Goal: Task Accomplishment & Management: Use online tool/utility

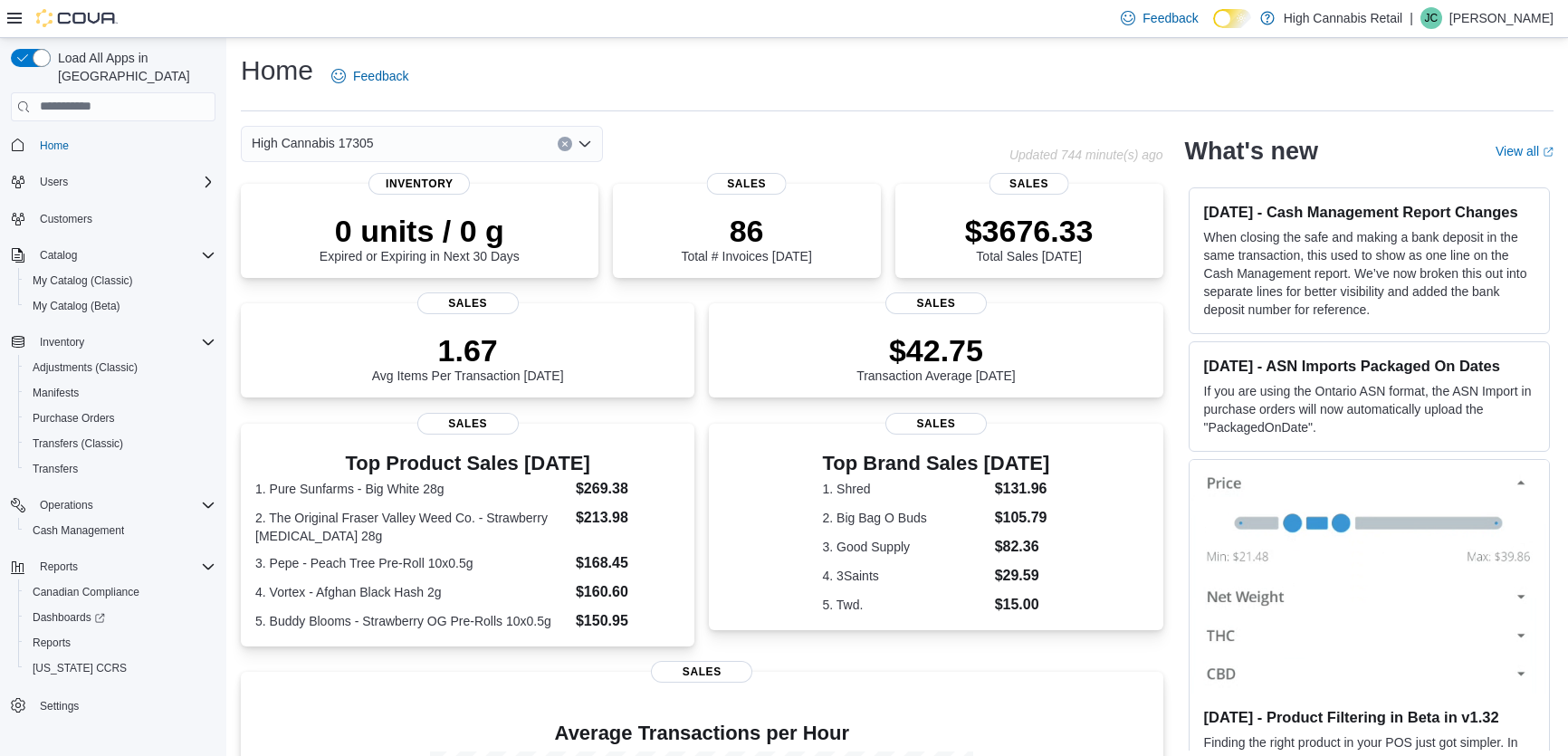
scroll to position [284, 0]
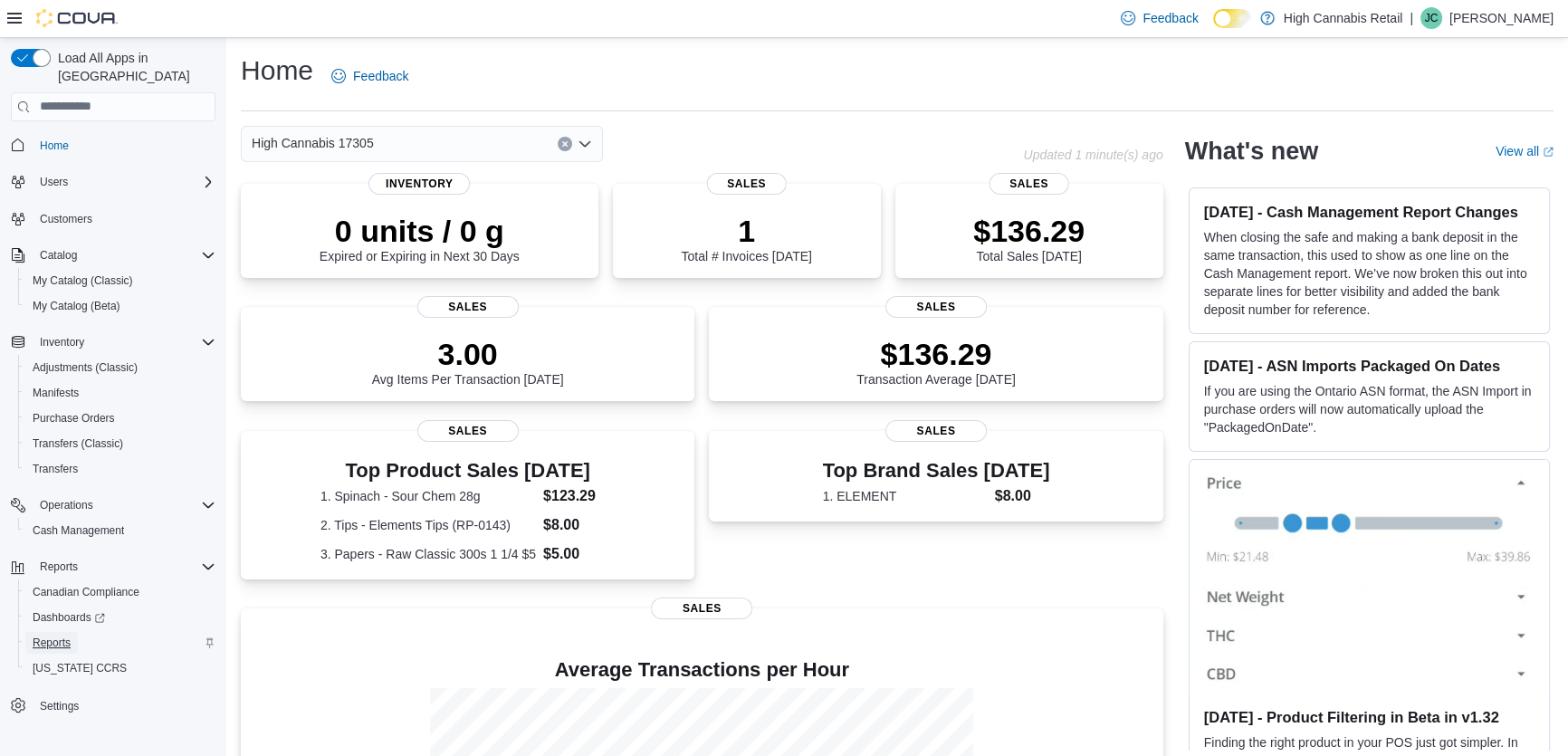
click at [60, 636] on span "Reports" at bounding box center [51, 643] width 38 height 15
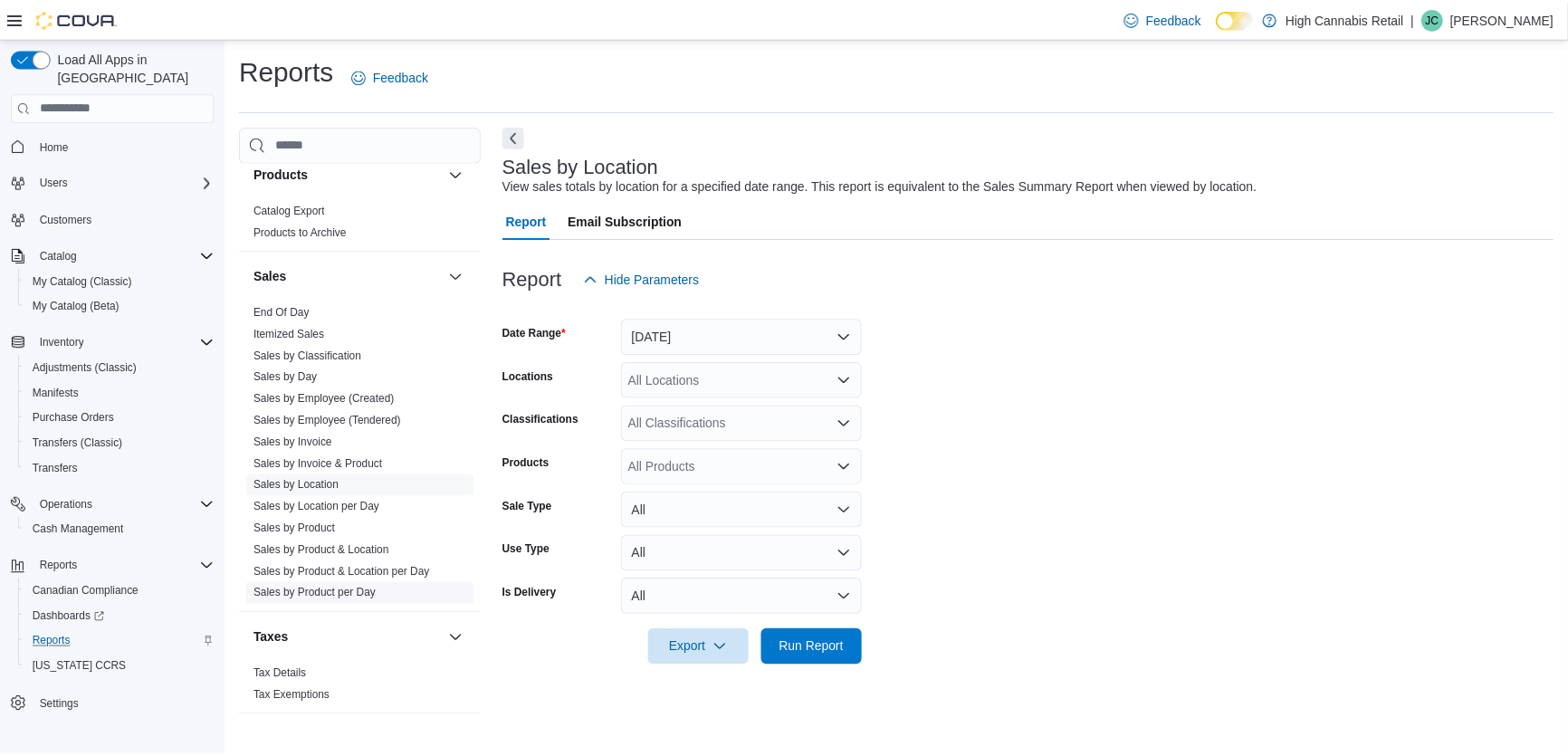
scroll to position [1154, 0]
click at [658, 346] on button "Yesterday" at bounding box center [747, 336] width 242 height 36
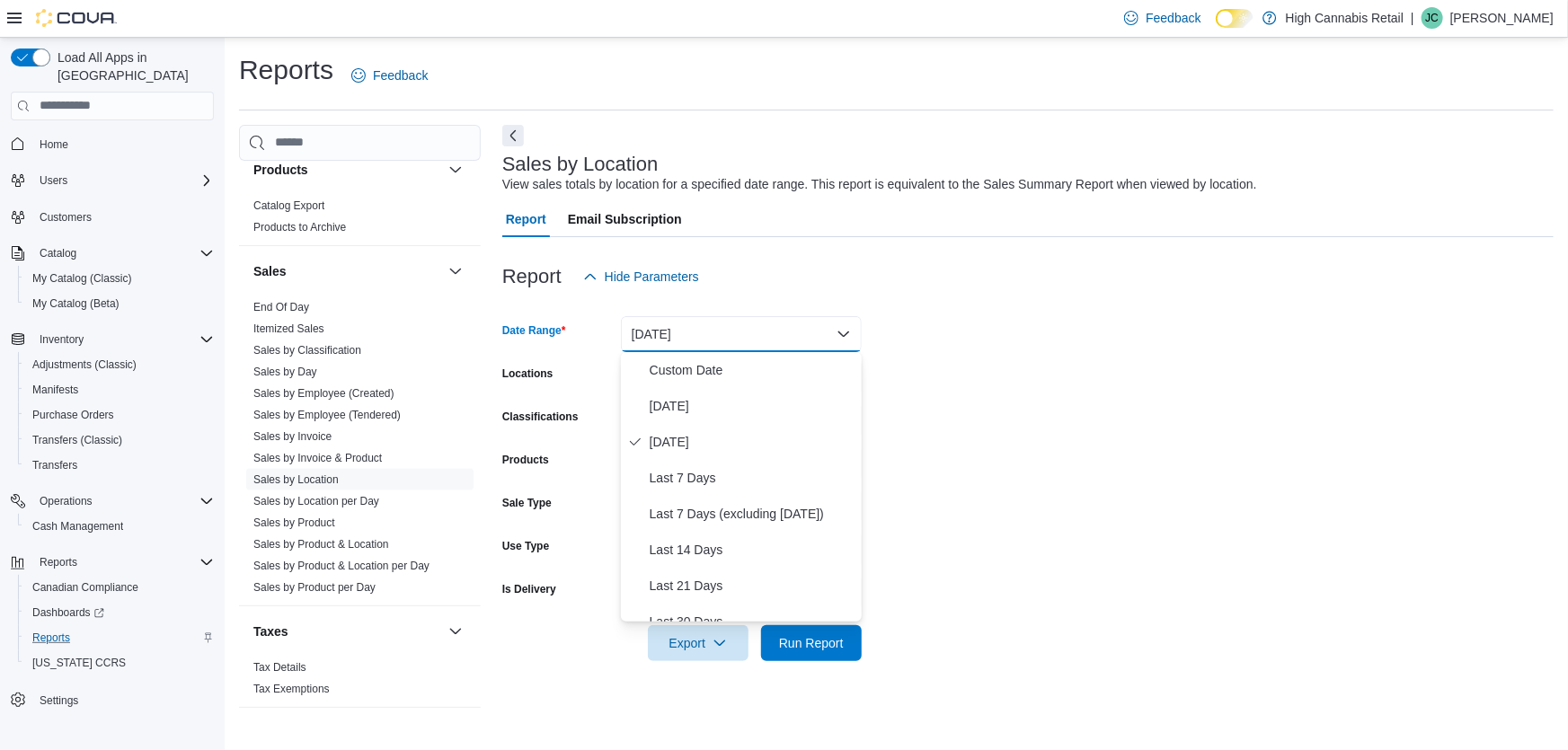
click at [964, 348] on form "Date Range Yesterday Locations All Locations Classifications All Classification…" at bounding box center [1028, 478] width 1052 height 367
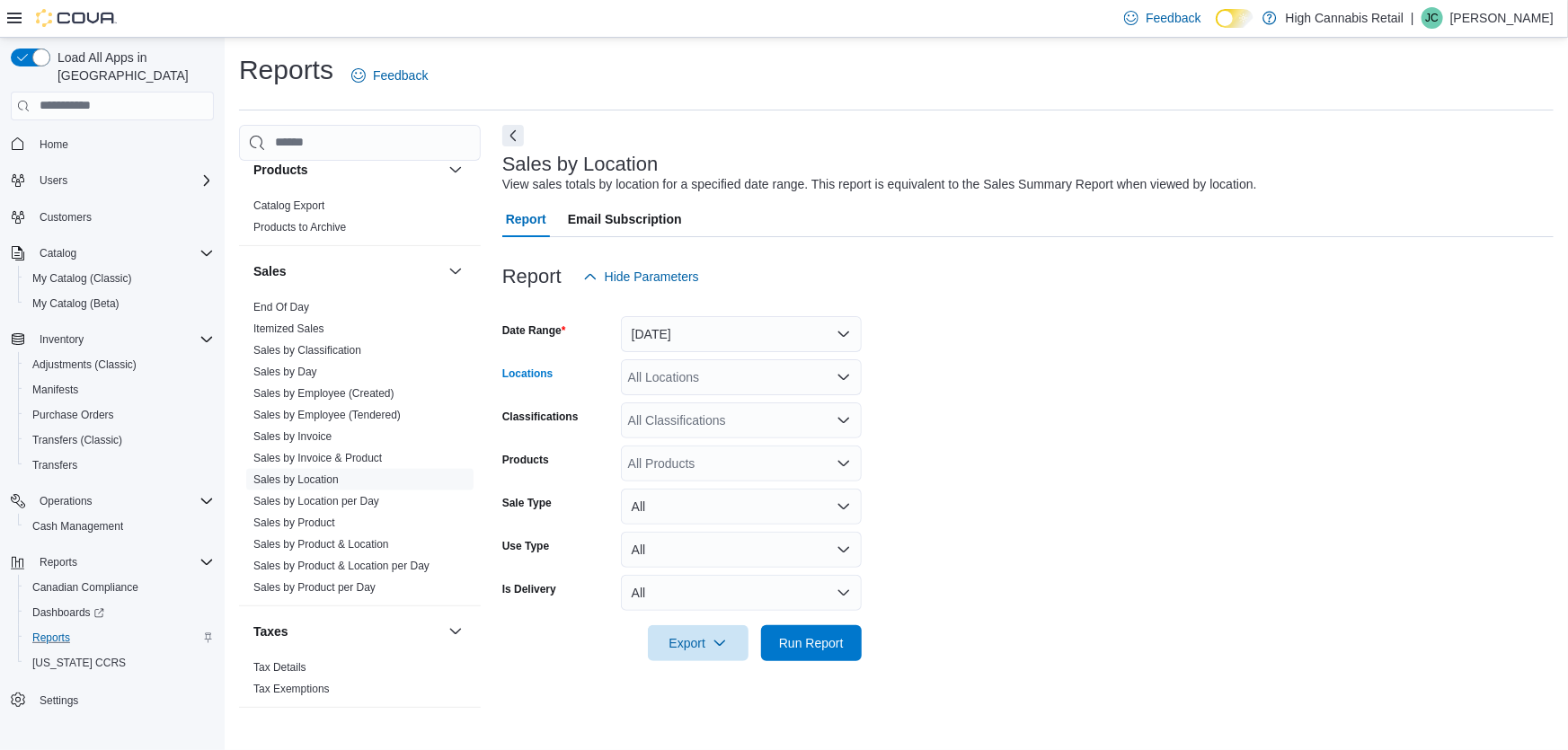
click at [748, 390] on div "All Locations" at bounding box center [741, 377] width 240 height 35
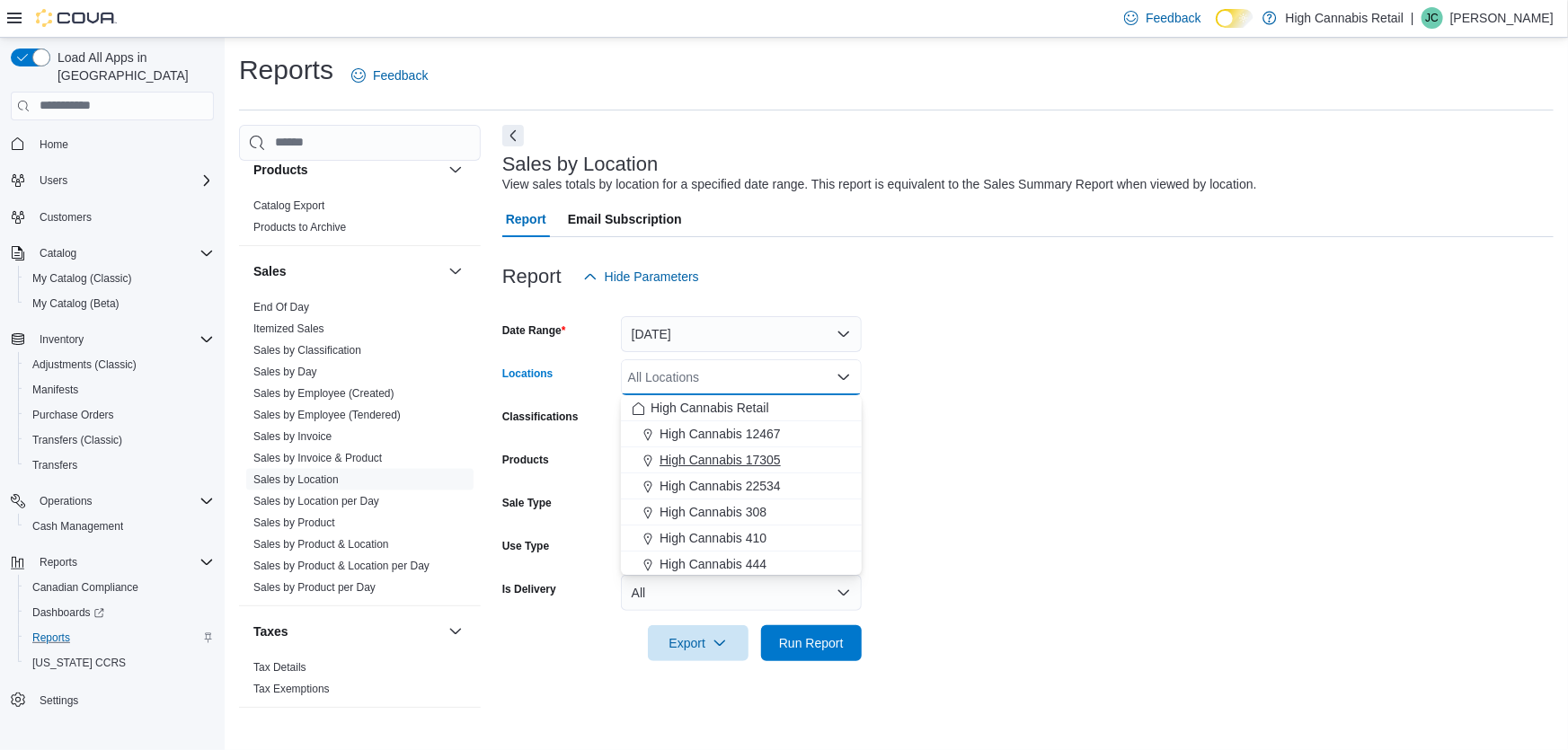
click at [754, 457] on span "High Cannabis 17305" at bounding box center [719, 460] width 121 height 18
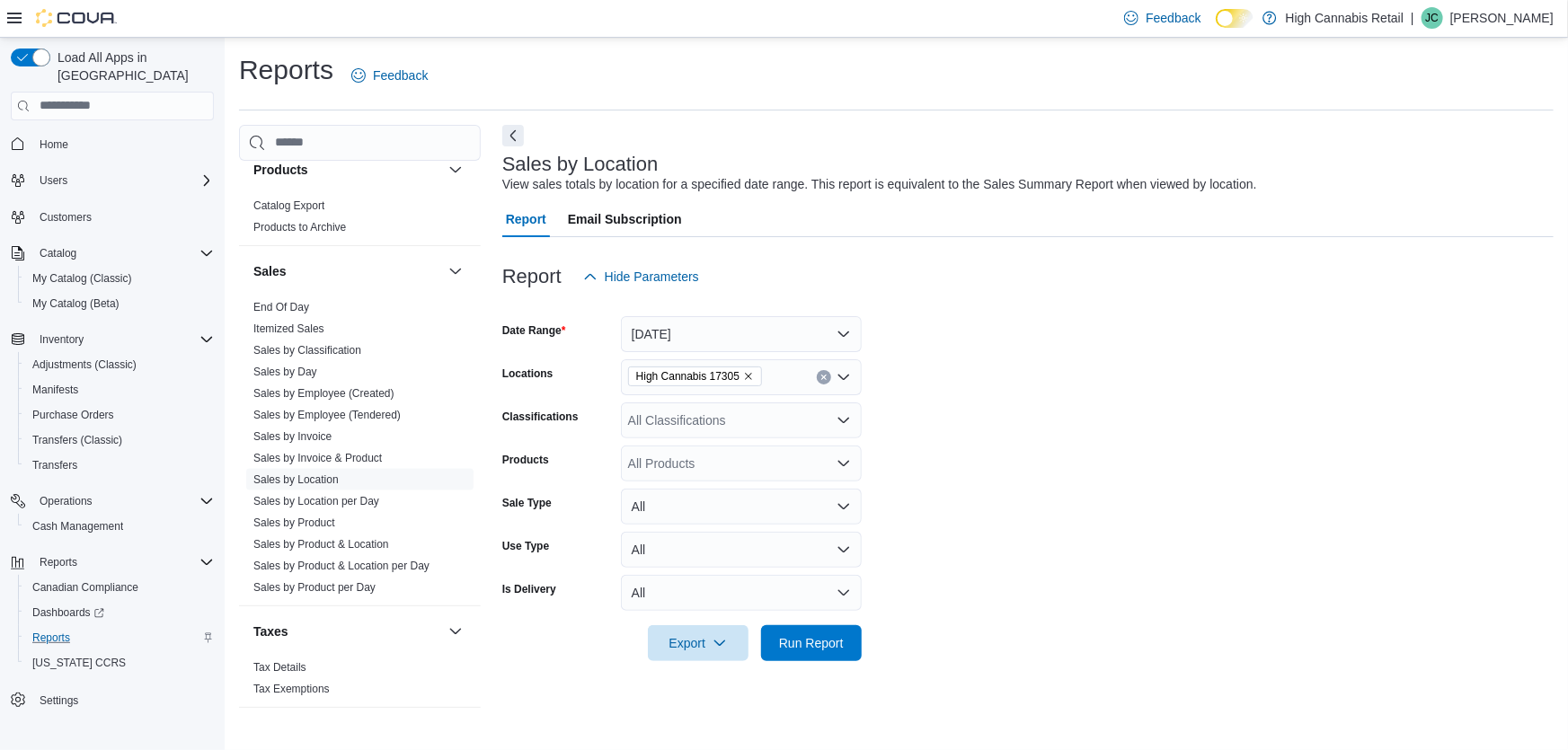
click at [1008, 395] on form "Date Range Yesterday Locations High Cannabis 17305 Classifications All Classifi…" at bounding box center [1028, 478] width 1052 height 367
click at [789, 640] on span "Run Report" at bounding box center [811, 643] width 65 height 18
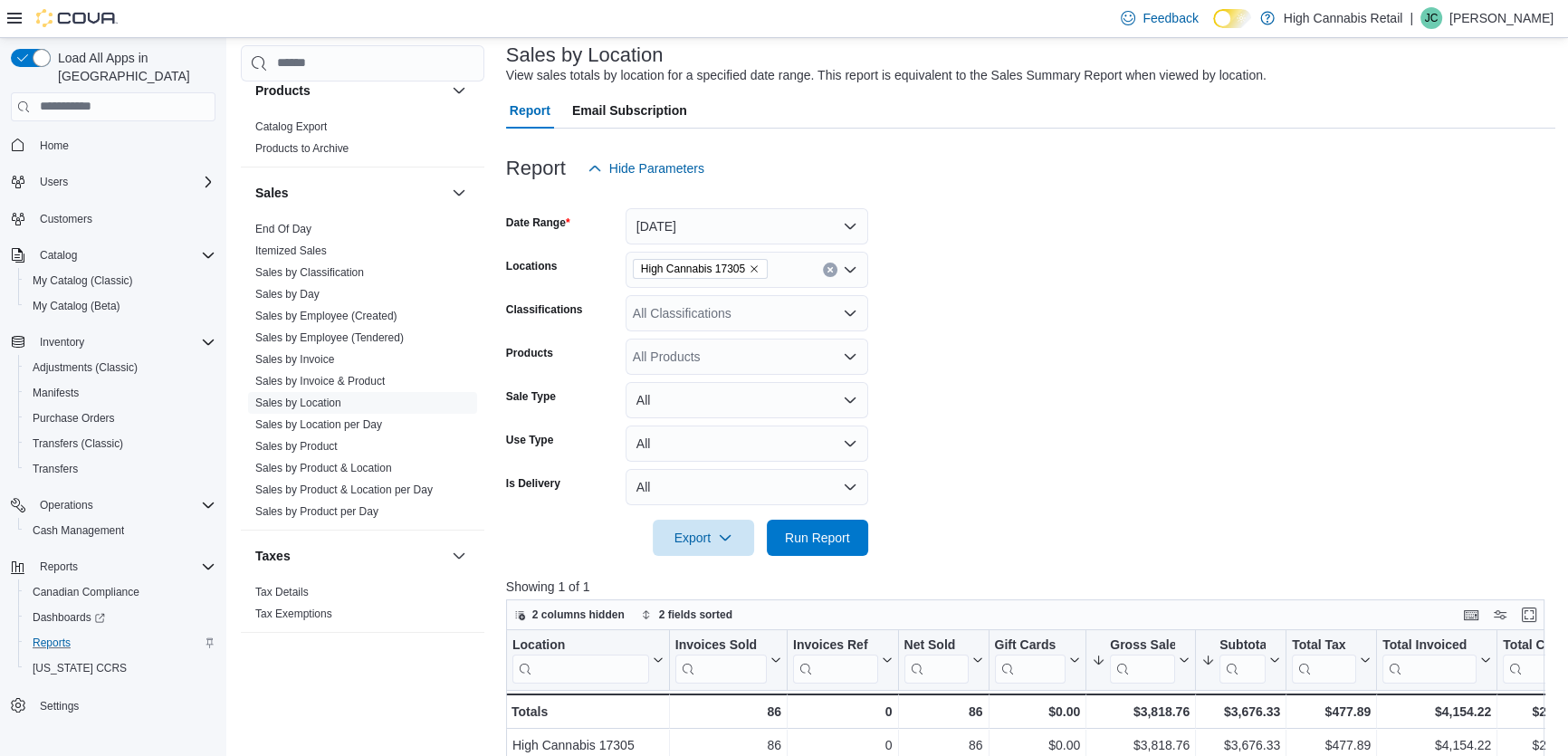
scroll to position [82, 0]
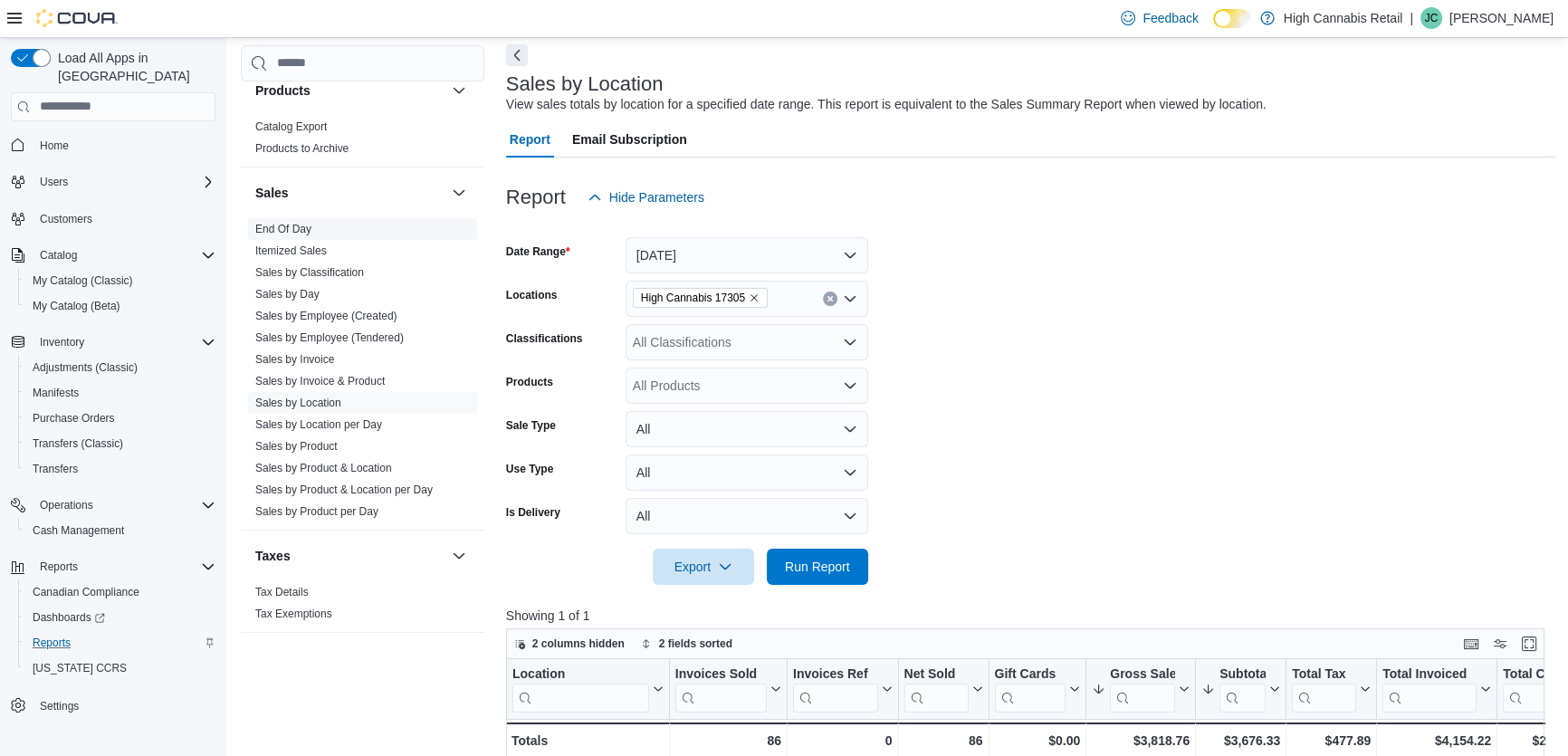
click at [299, 226] on link "End Of Day" at bounding box center [283, 229] width 56 height 13
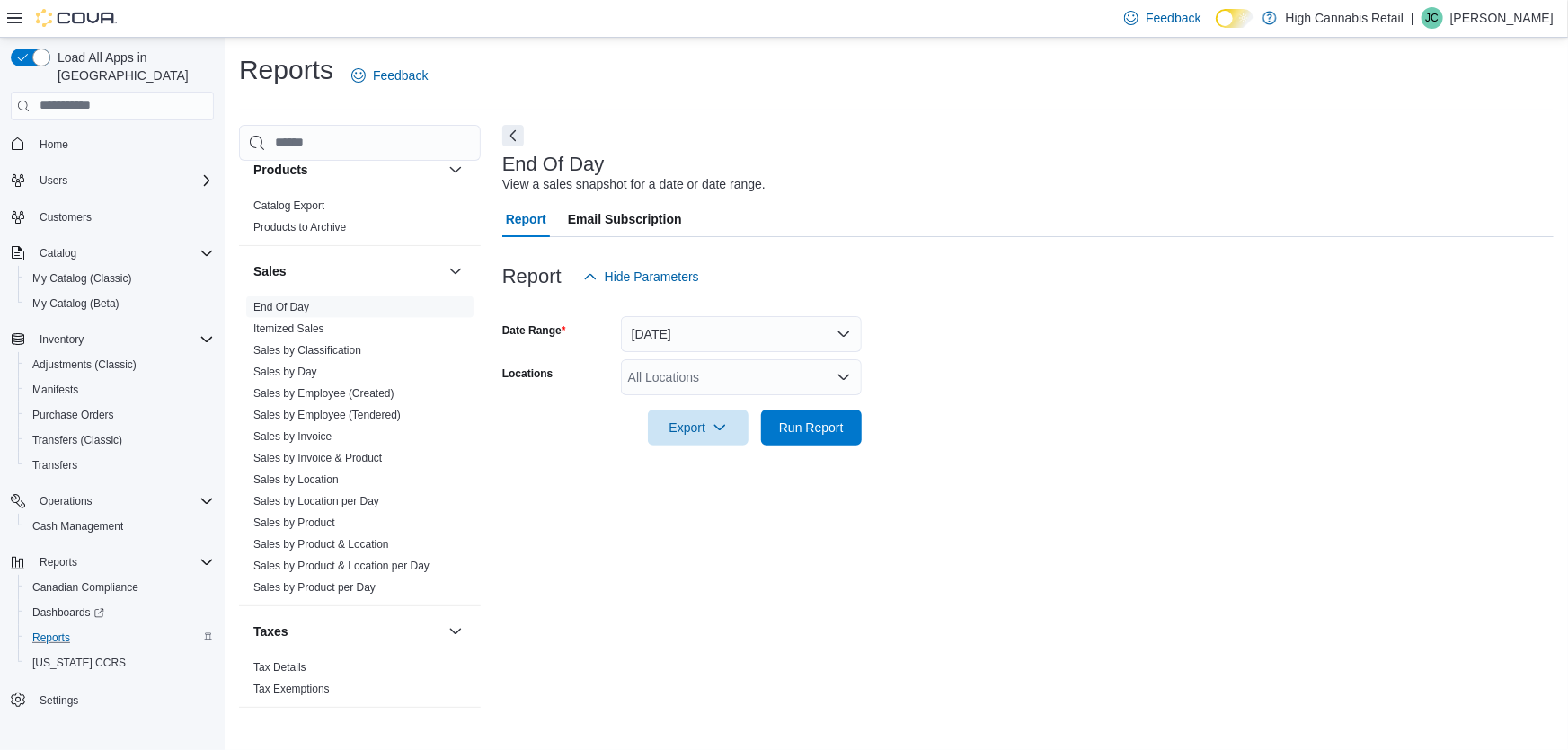
click at [721, 380] on div "All Locations" at bounding box center [741, 377] width 240 height 35
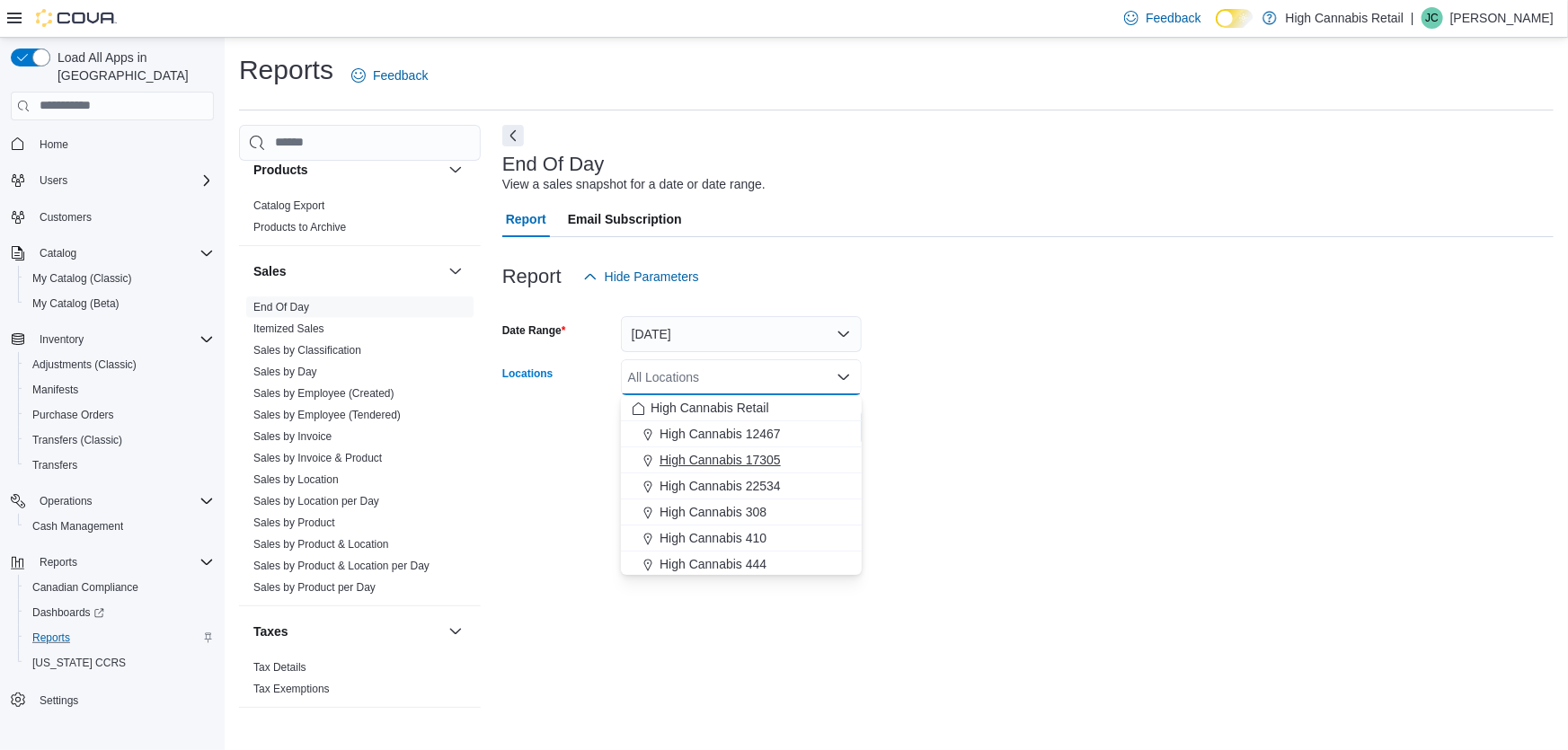
click at [737, 457] on span "High Cannabis 17305" at bounding box center [719, 460] width 121 height 18
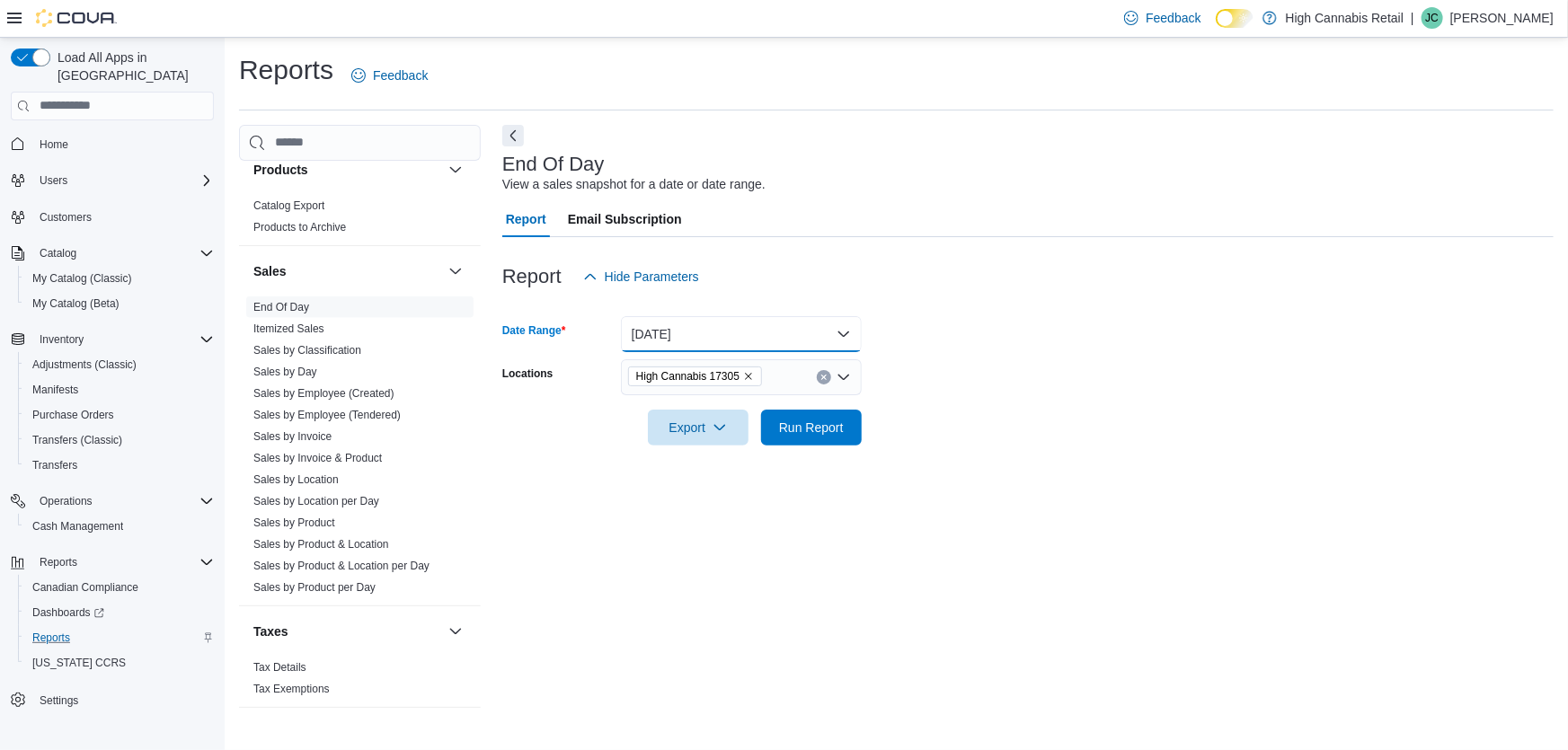
click at [746, 325] on button "Today" at bounding box center [741, 333] width 240 height 35
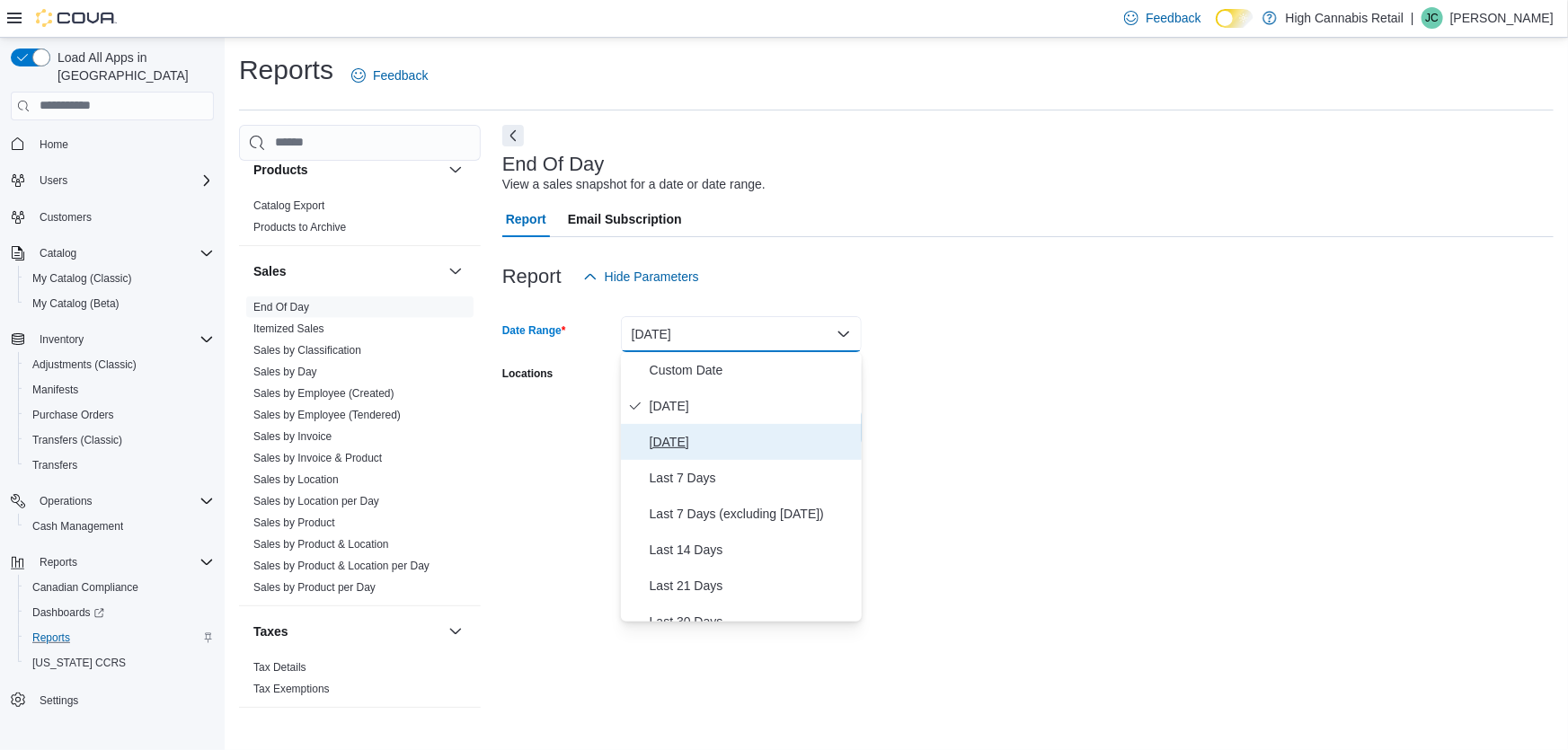
click at [703, 445] on span "Yesterday" at bounding box center [752, 442] width 205 height 22
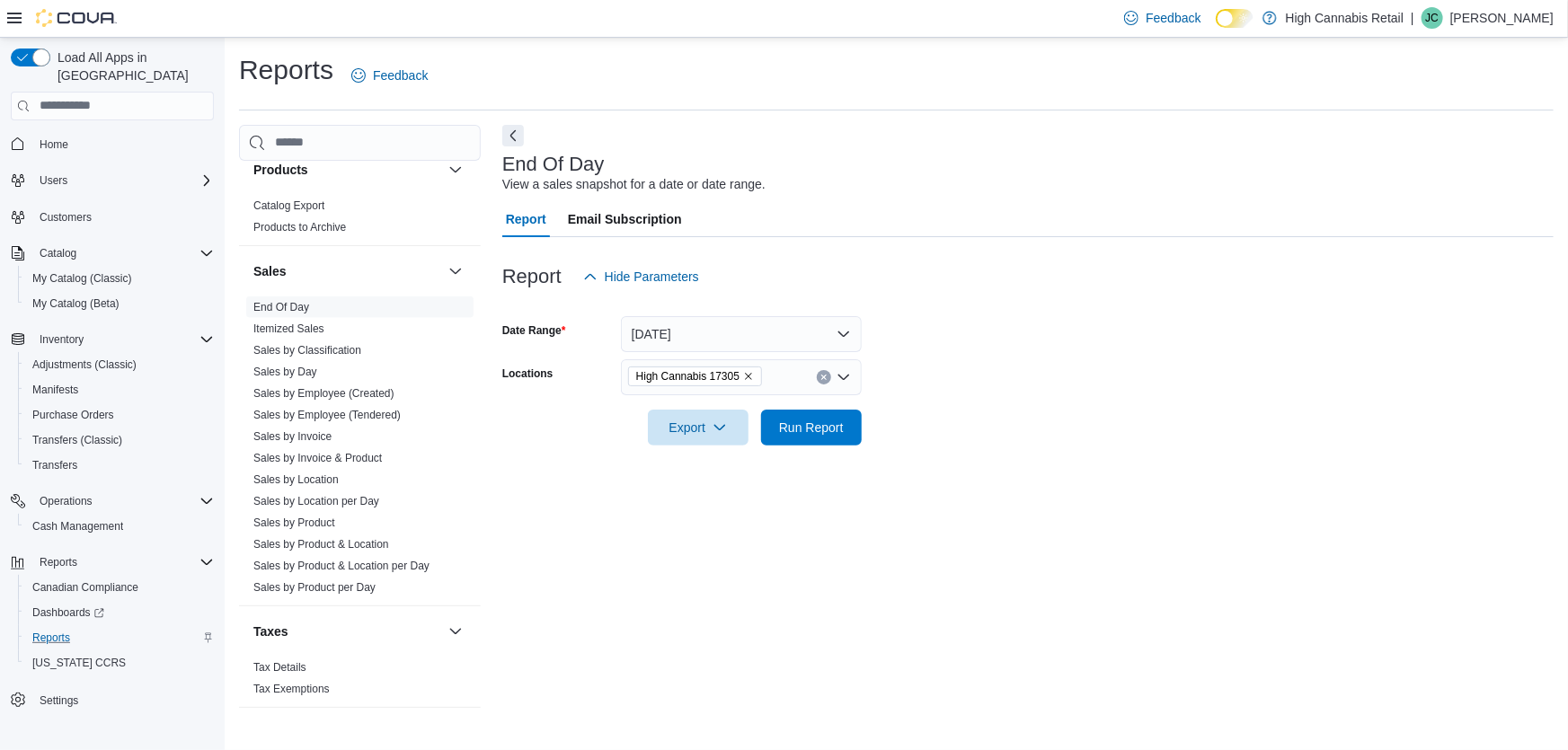
click at [996, 340] on form "Date Range Yesterday Locations High Cannabis 17305 Export Run Report" at bounding box center [1028, 370] width 1052 height 151
click at [825, 426] on span "Run Report" at bounding box center [811, 427] width 65 height 18
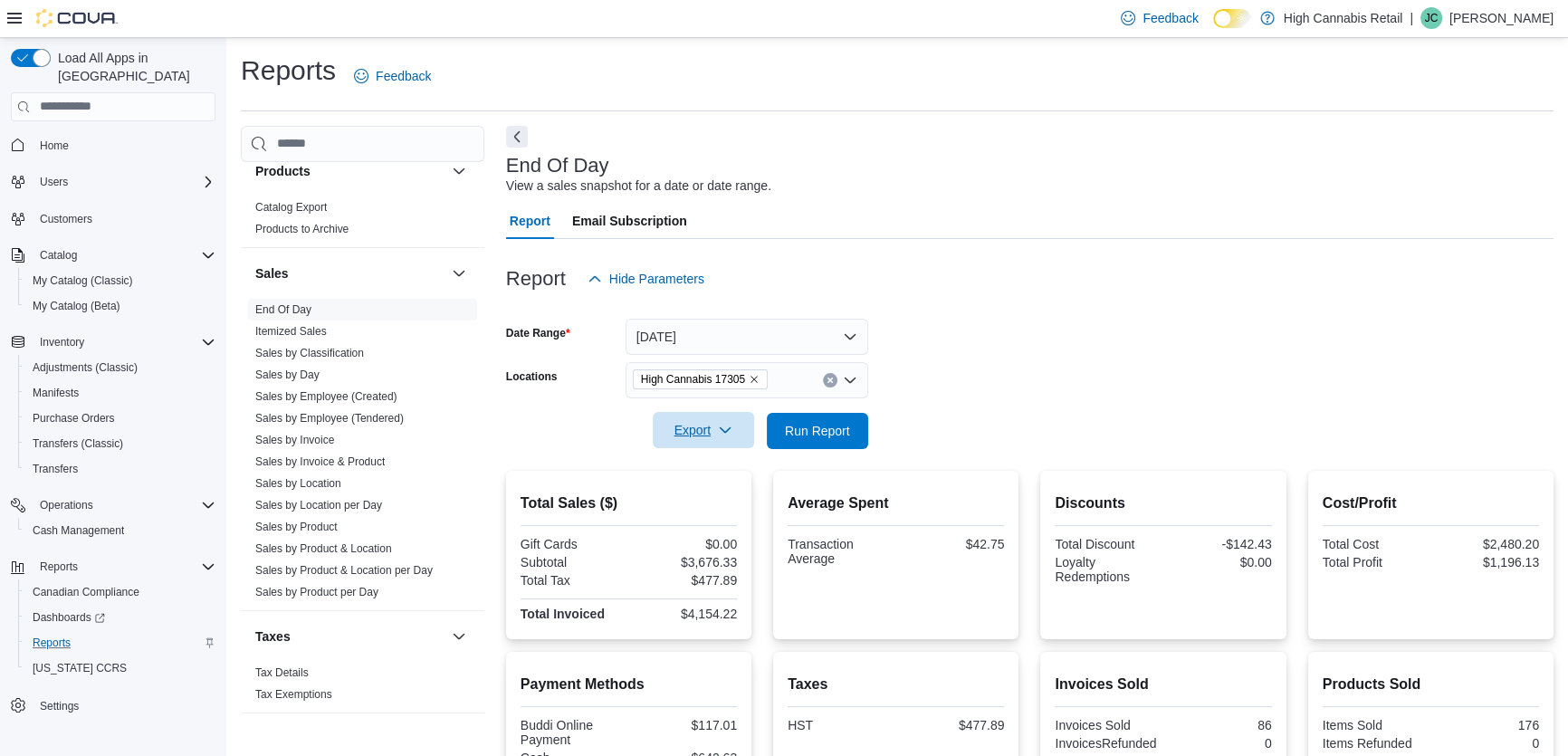
click at [731, 433] on icon "button" at bounding box center [726, 430] width 15 height 15
click at [701, 498] on span "Export to Pdf" at bounding box center [706, 504] width 82 height 15
click at [1048, 363] on form "Date Range Yesterday Locations High Cannabis 17305 Export Run Report" at bounding box center [1030, 373] width 1048 height 152
